Goal: Check status: Check status

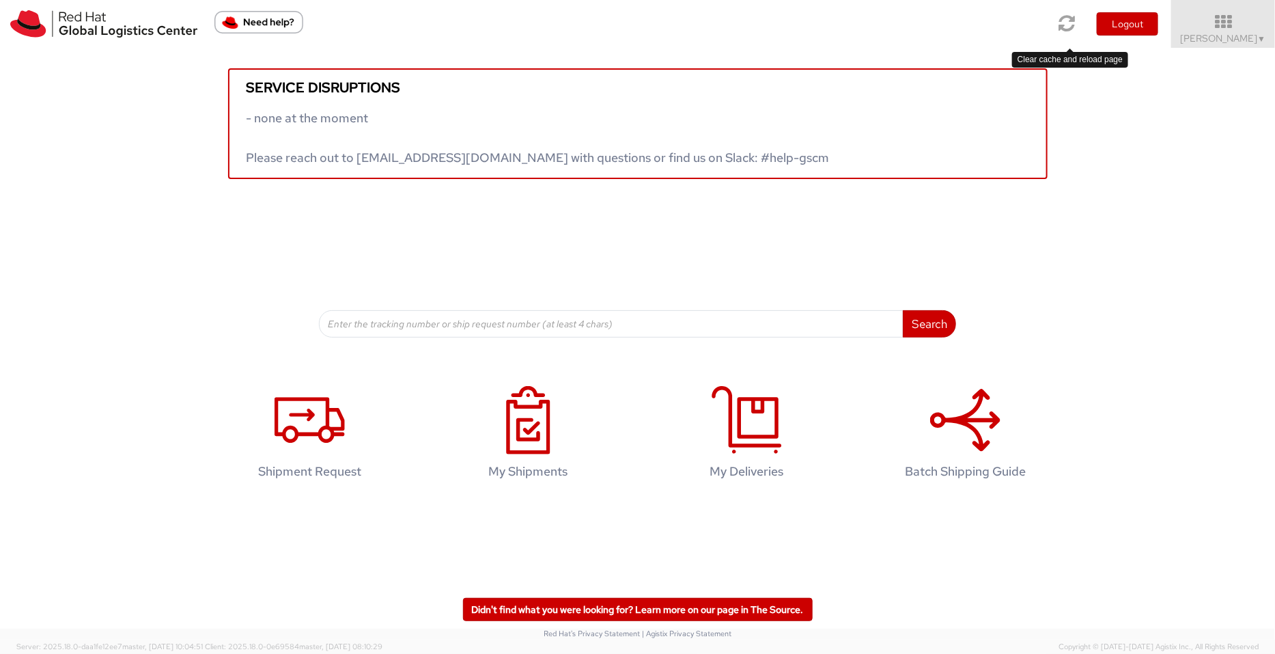
click at [1020, 23] on icon at bounding box center [1067, 23] width 16 height 19
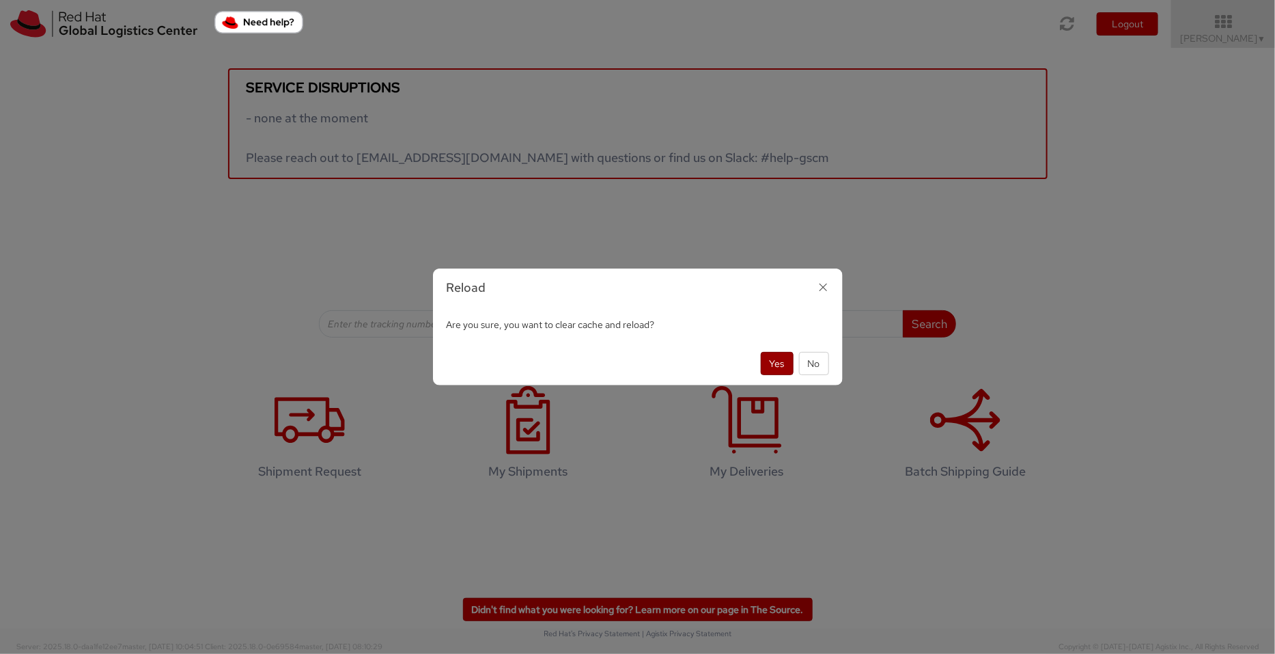
click at [772, 363] on button "Yes" at bounding box center [777, 363] width 33 height 23
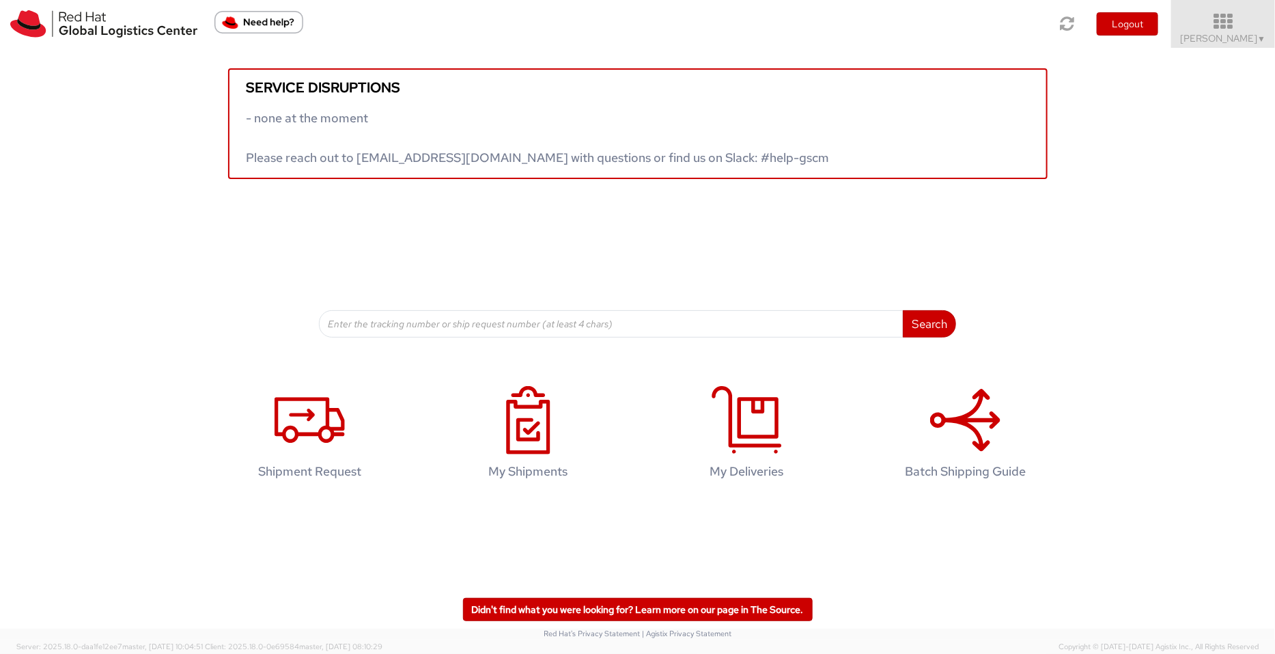
click at [1219, 31] on icon at bounding box center [1224, 21] width 120 height 19
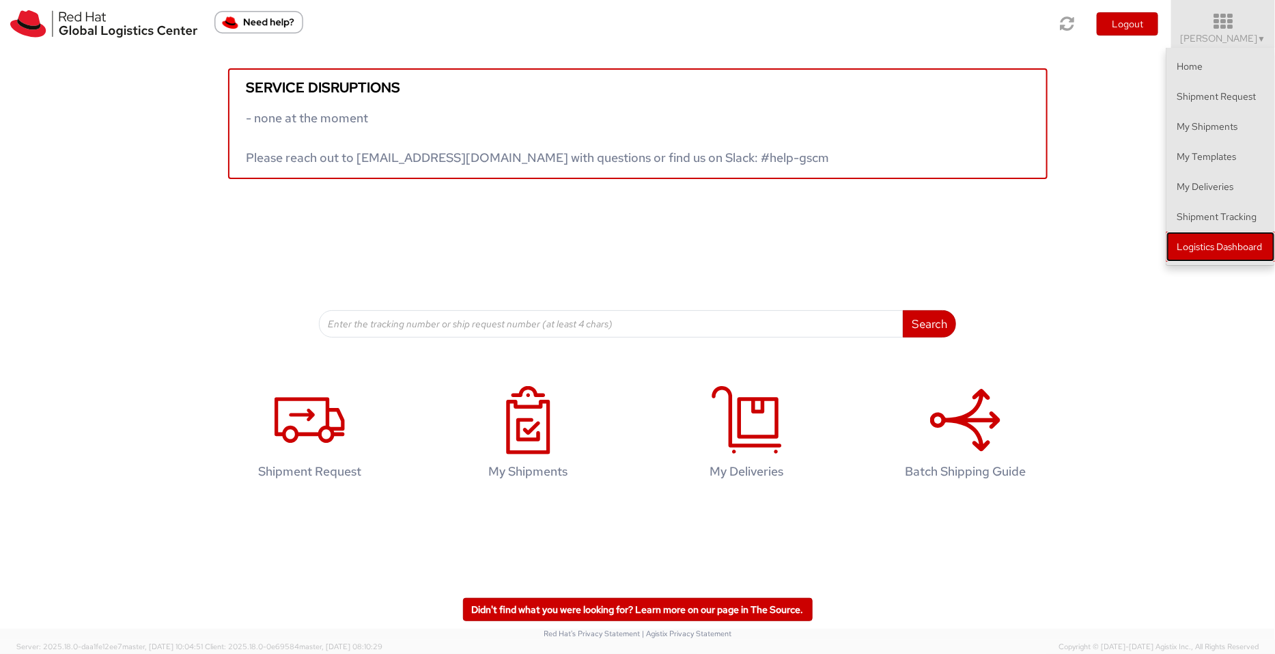
click at [1242, 246] on link "Logistics Dashboard" at bounding box center [1221, 247] width 109 height 30
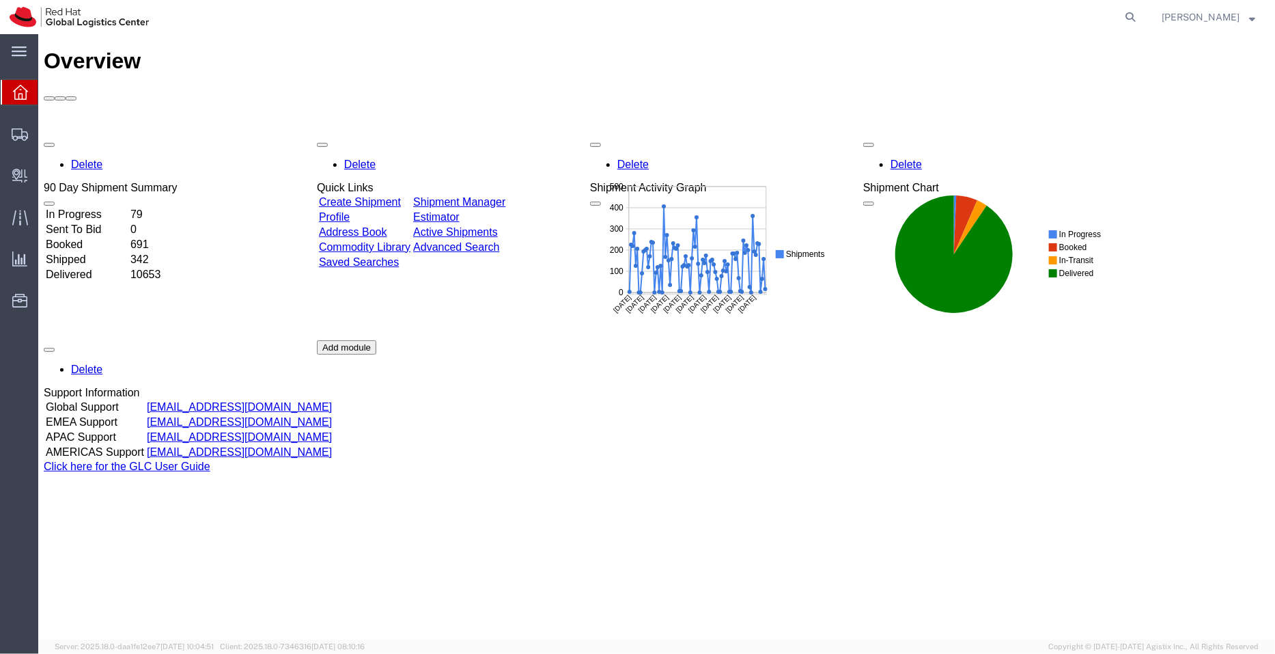
click at [505, 195] on link "Shipment Manager" at bounding box center [459, 201] width 92 height 12
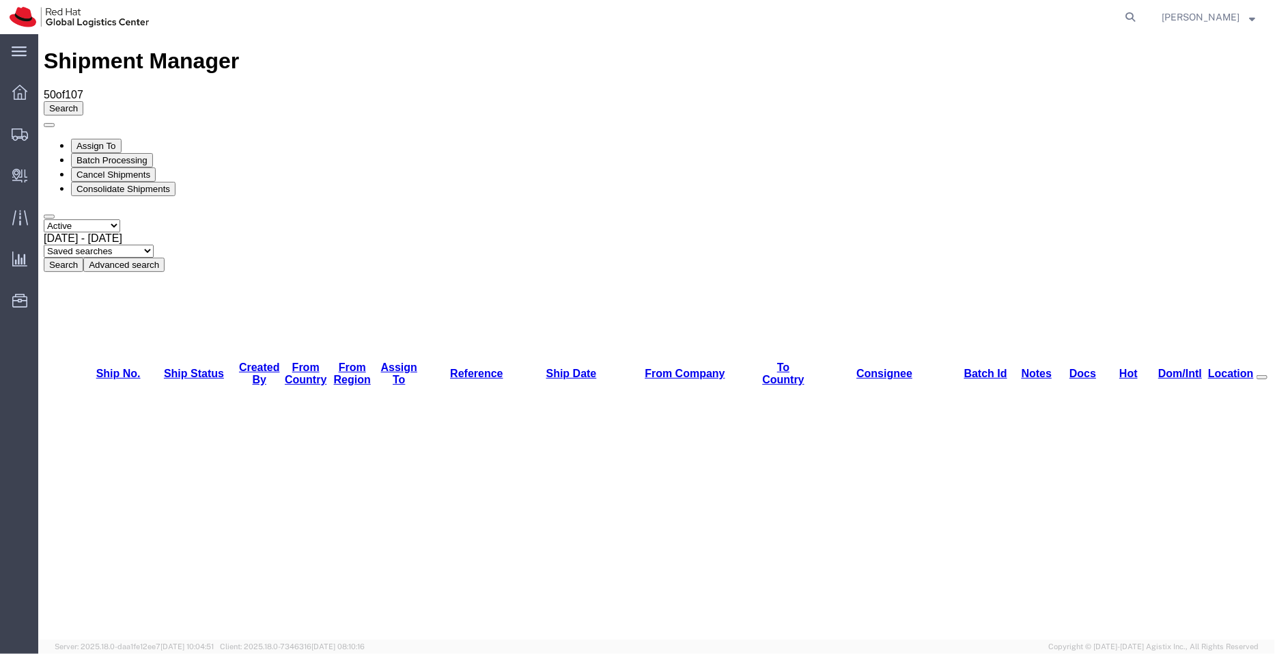
click at [153, 244] on select "Saved searches APAC EMEA India India - Inbounds NA/LATM" at bounding box center [98, 250] width 110 height 13
select select "APAC"
click at [153, 244] on select "Saved searches APAC EMEA India India - Inbounds NA/LATM" at bounding box center [98, 250] width 110 height 13
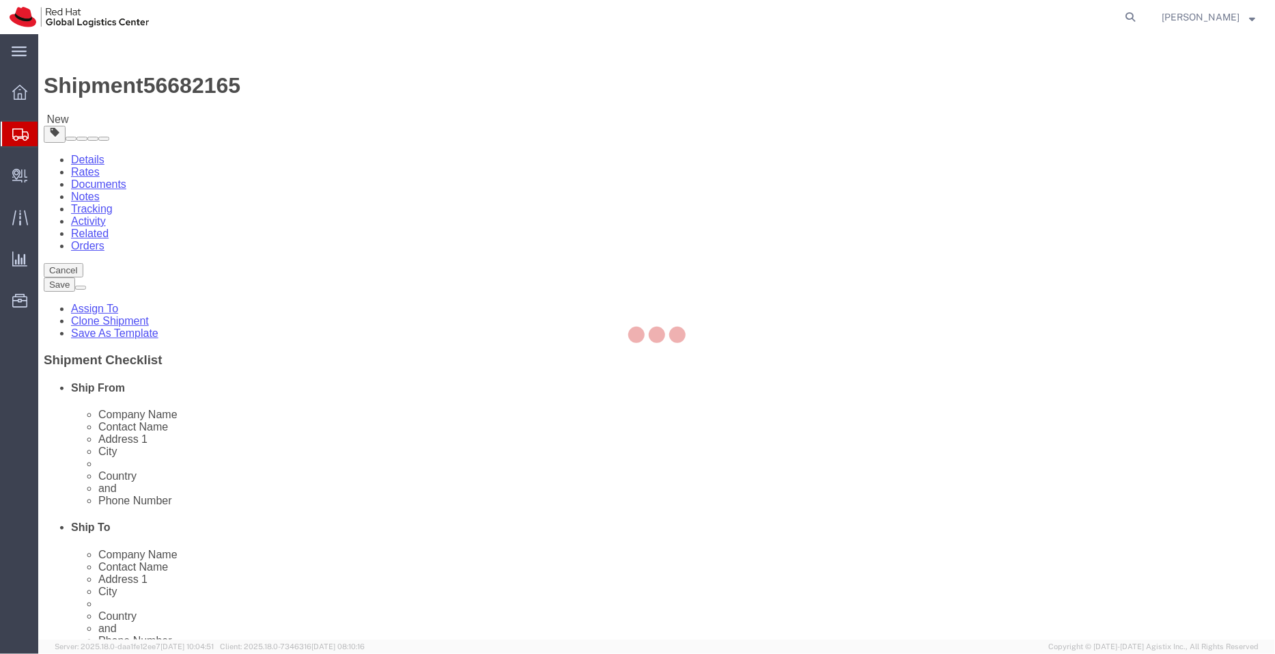
select select "50511"
select select "37948"
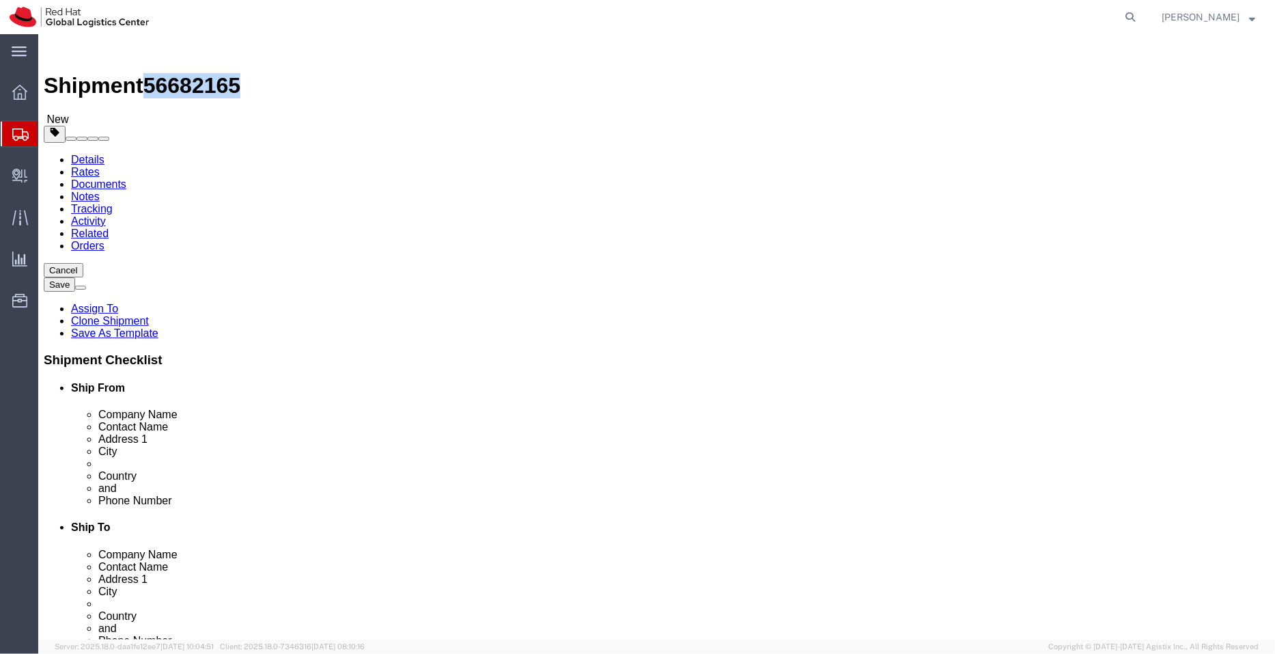
drag, startPoint x: 225, startPoint y: 50, endPoint x: 110, endPoint y: 19, distance: 119.4
click div "Shipment 56682165 New"
copy h1 "56682165"
click button "Cancel"
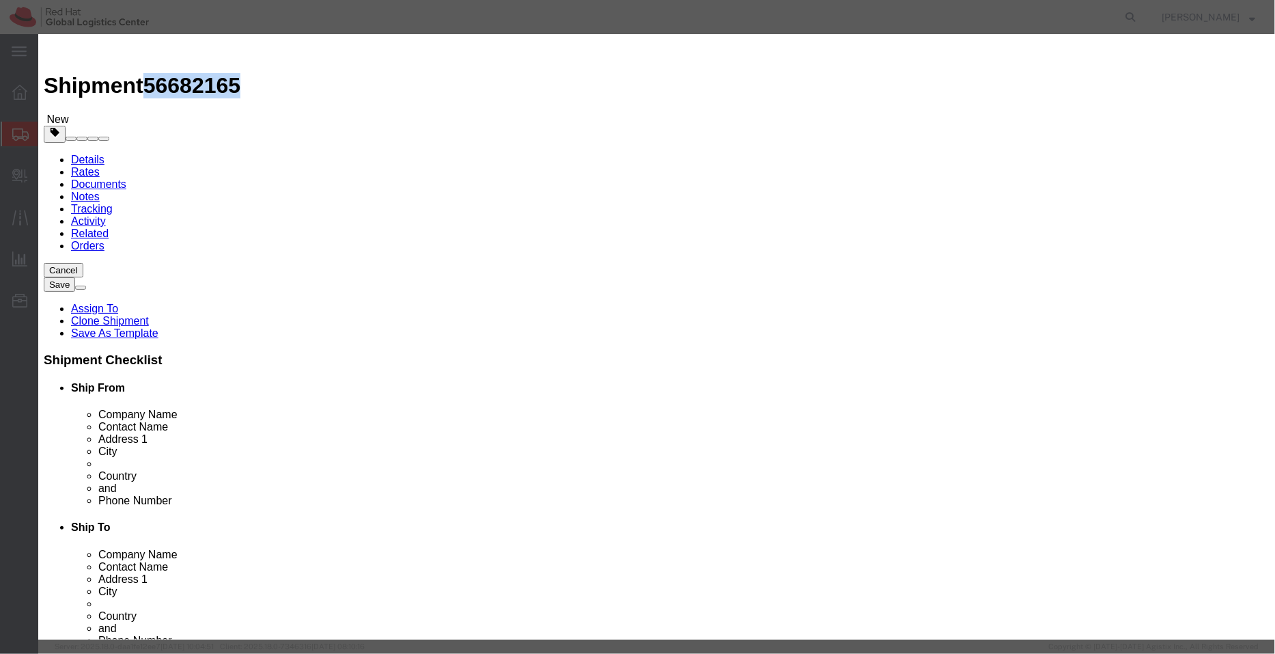
click button "Yes"
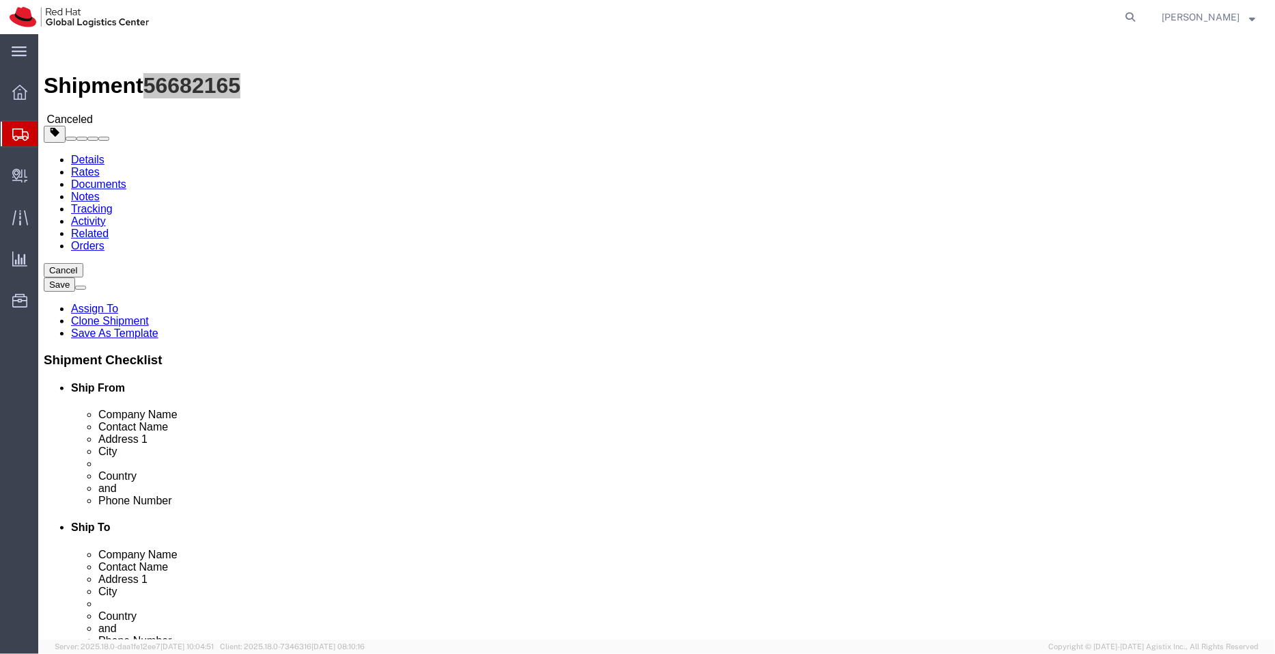
click at [0, 0] on span "Shipment Manager" at bounding box center [0, 0] width 0 height 0
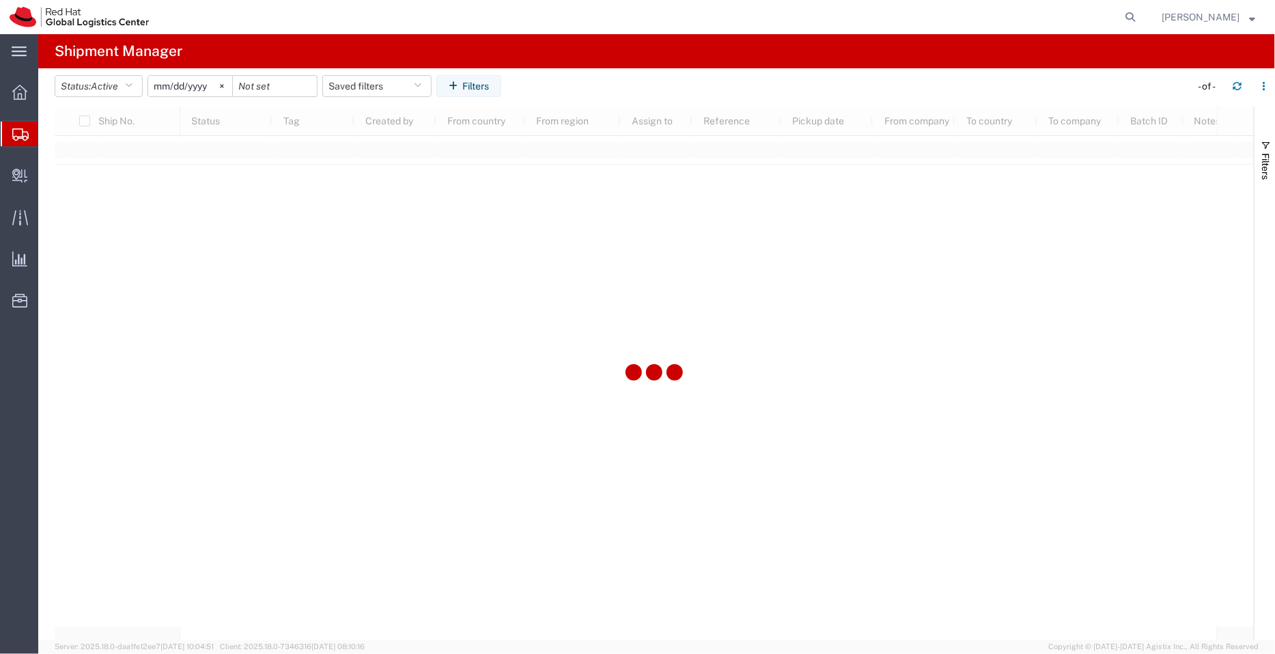
type input "2022-09-01"
type input "2030-04-30"
